Goal: Task Accomplishment & Management: Complete application form

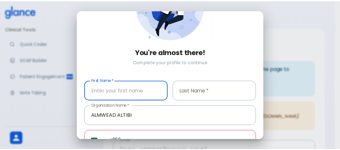
scroll to position [93, 0]
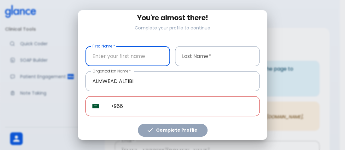
click at [137, 51] on input "text" at bounding box center [128, 56] width 85 height 20
type input "drFatma"
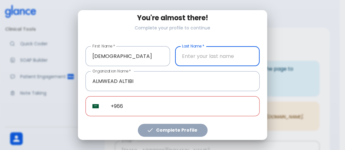
click at [193, 55] on input "text" at bounding box center [217, 56] width 85 height 20
type input "Fathy"
click at [130, 101] on input "+966" at bounding box center [182, 106] width 156 height 20
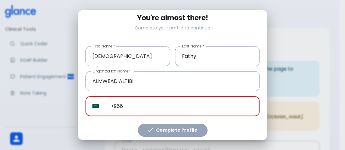
click at [130, 101] on input "+966" at bounding box center [182, 106] width 156 height 20
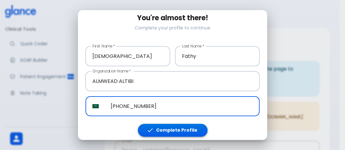
type input "+966 56 259 1149"
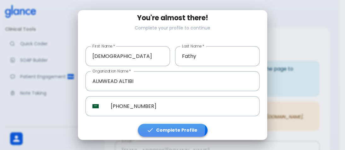
click at [158, 126] on button "Complete Profile" at bounding box center [173, 129] width 70 height 13
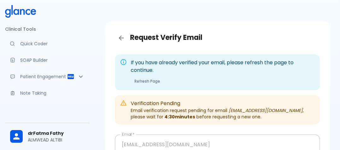
scroll to position [69, 0]
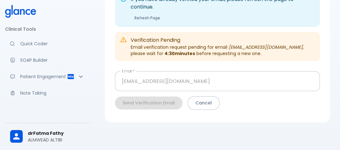
click at [151, 83] on input "[EMAIL_ADDRESS][DOMAIN_NAME]" at bounding box center [217, 81] width 205 height 20
click at [154, 80] on input "[EMAIL_ADDRESS][DOMAIN_NAME]" at bounding box center [217, 81] width 205 height 20
click at [122, 77] on input "[EMAIL_ADDRESS][DOMAIN_NAME]" at bounding box center [217, 81] width 205 height 20
click at [140, 76] on input "[EMAIL_ADDRESS][DOMAIN_NAME]" at bounding box center [217, 81] width 205 height 20
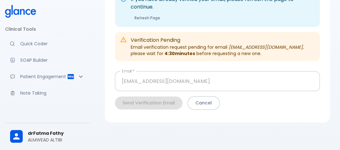
scroll to position [0, 0]
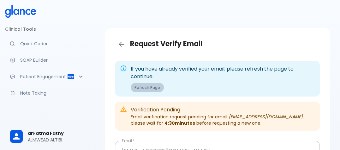
click at [148, 89] on button "Refresh Page" at bounding box center [147, 87] width 33 height 9
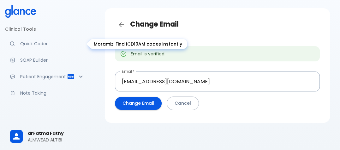
click at [21, 43] on p "Quick Coder" at bounding box center [52, 43] width 64 height 6
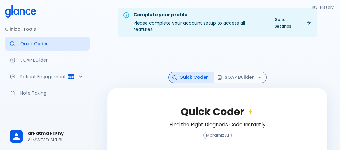
drag, startPoint x: 84, startPoint y: 44, endPoint x: 96, endPoint y: 108, distance: 65.5
click at [96, 108] on div "Clinical Tools Quick Coder SOAP Builder Patient Engagement Note Taking Claim Ma…" at bounding box center [170, 107] width 340 height 214
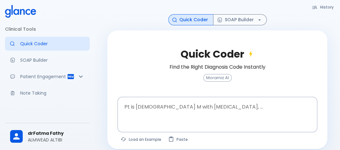
drag, startPoint x: 345, startPoint y: 1, endPoint x: 155, endPoint y: 18, distance: 190.1
click at [155, 18] on div "Quick Coder SOAP Builder" at bounding box center [217, 19] width 220 height 11
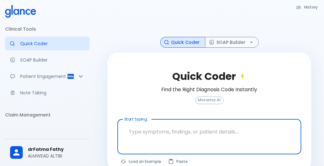
scroll to position [44, 0]
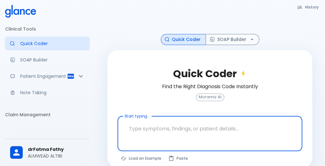
scroll to position [44, 0]
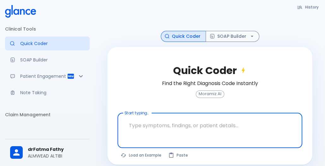
click at [171, 120] on textarea at bounding box center [210, 126] width 176 height 20
